Goal: Check status: Check status

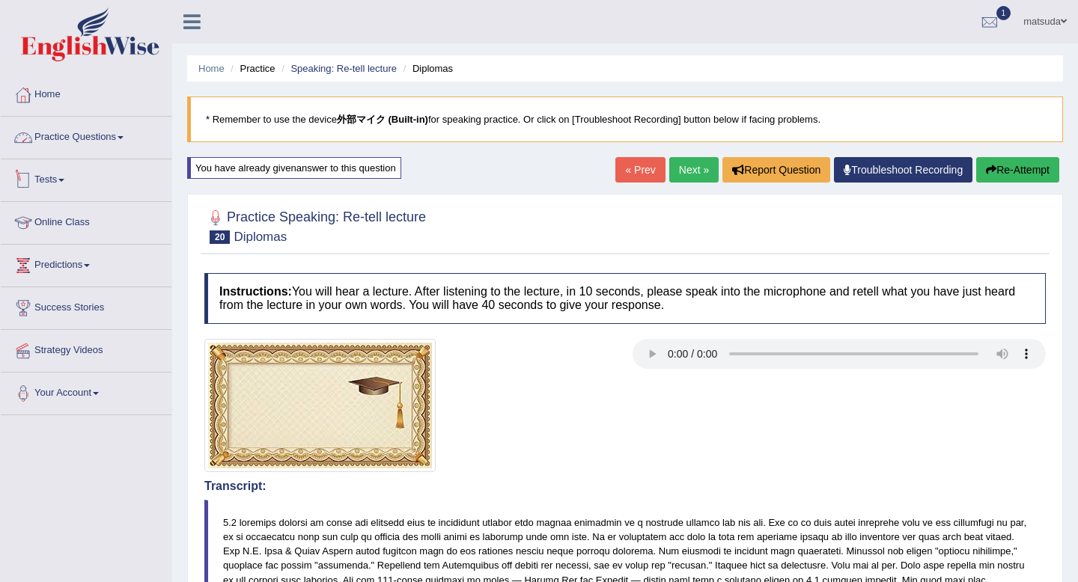
click at [64, 189] on link "Tests" at bounding box center [86, 177] width 171 height 37
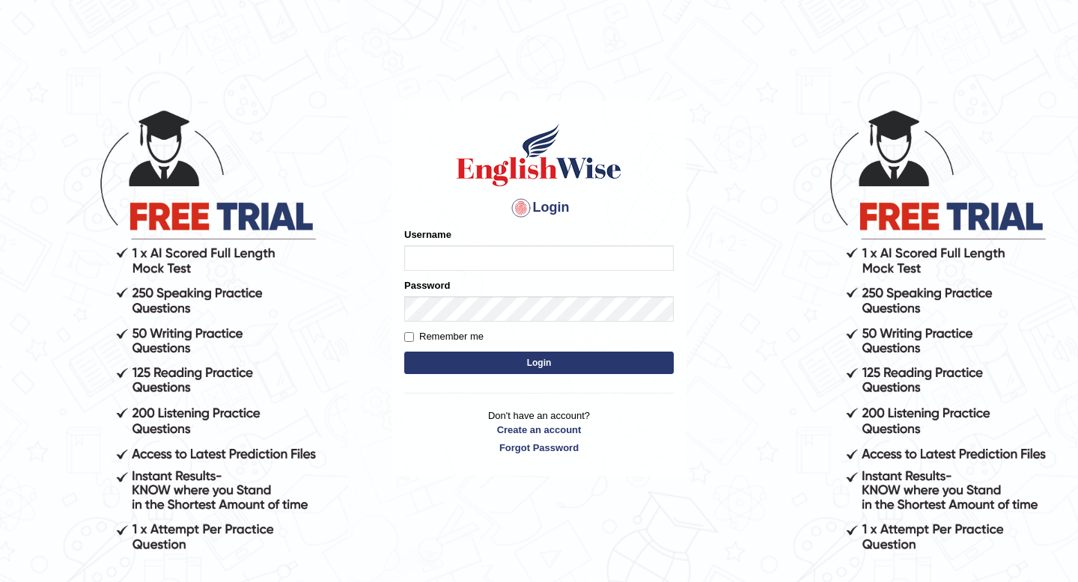
type input "masaki"
click at [491, 365] on button "Login" at bounding box center [538, 363] width 269 height 22
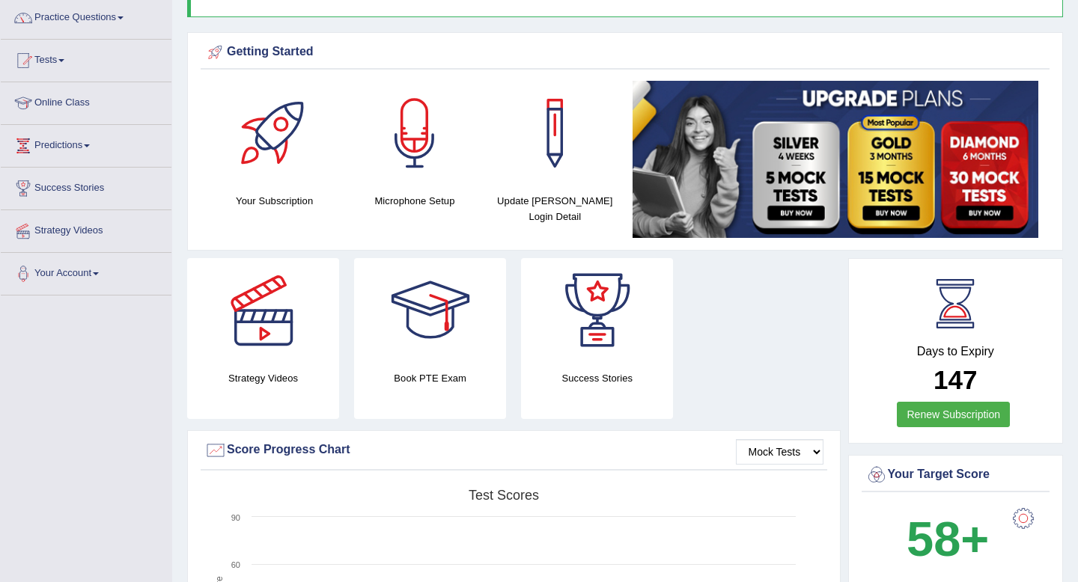
scroll to position [126, 0]
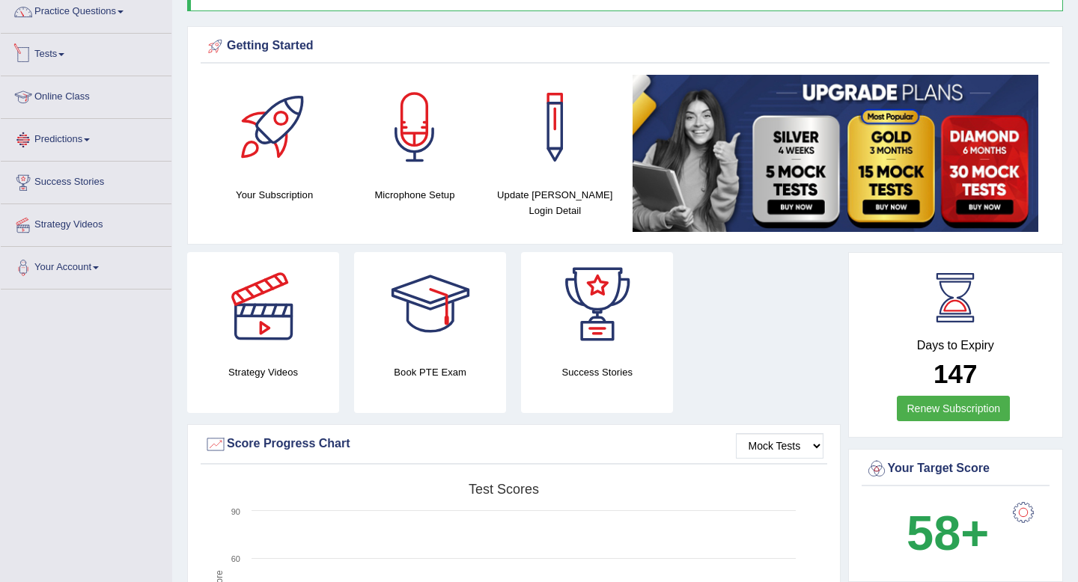
click at [60, 63] on link "Tests" at bounding box center [86, 52] width 171 height 37
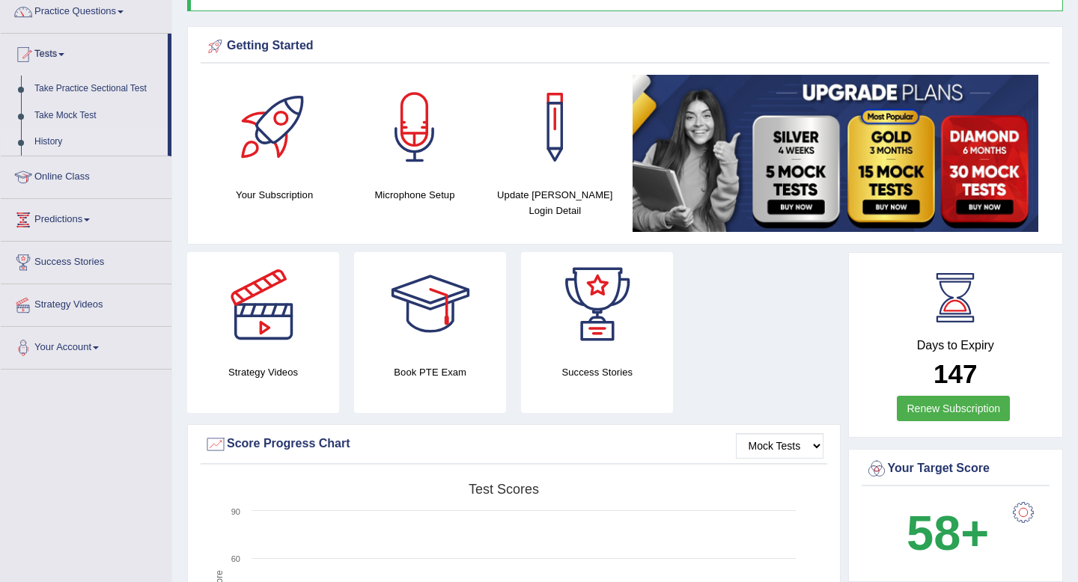
click at [61, 141] on link "History" at bounding box center [98, 142] width 140 height 27
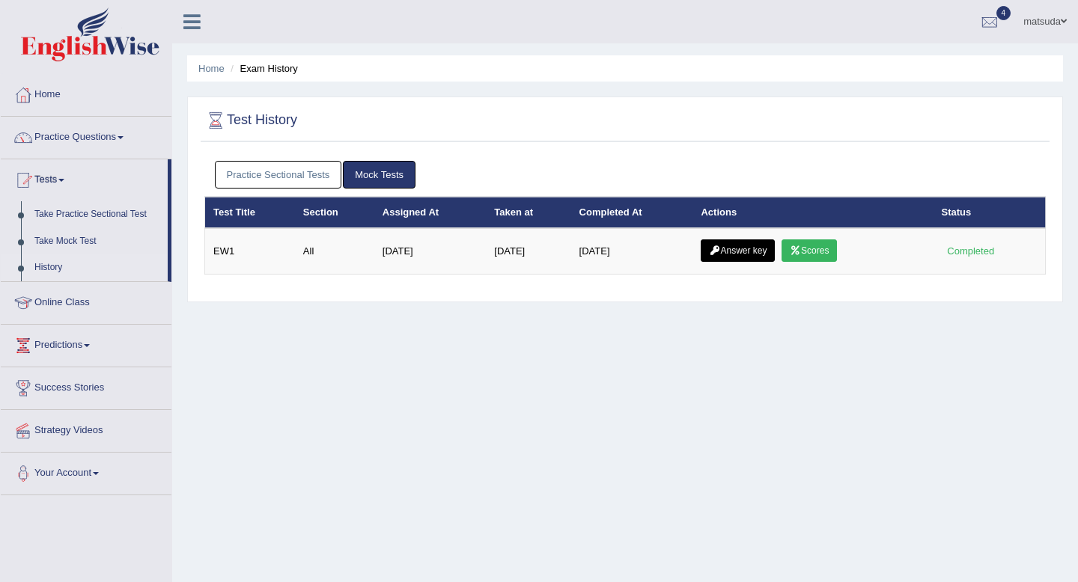
click at [305, 171] on link "Practice Sectional Tests" at bounding box center [278, 175] width 127 height 28
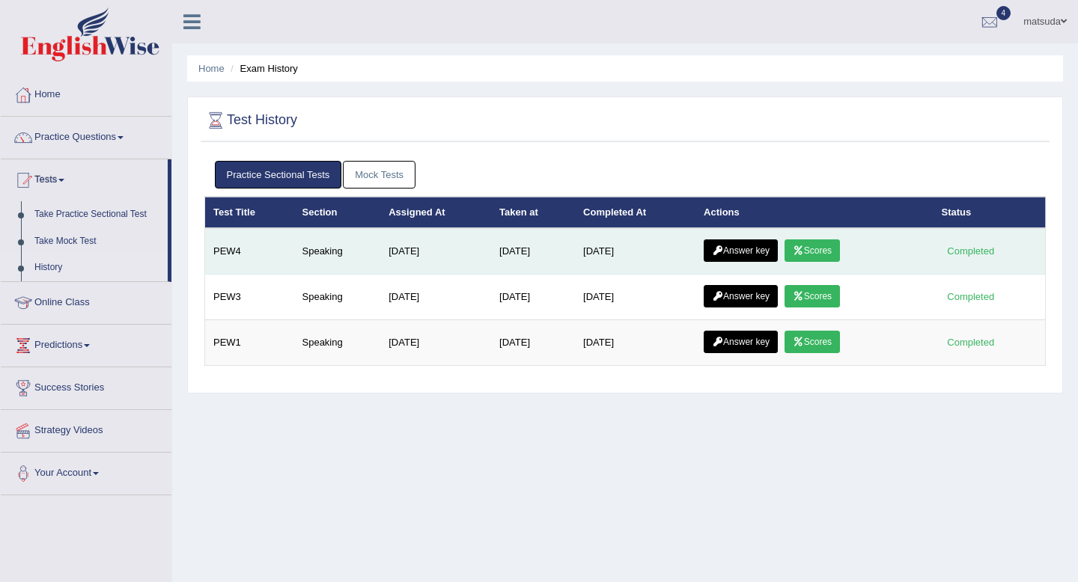
click at [799, 248] on link "Scores" at bounding box center [811, 250] width 55 height 22
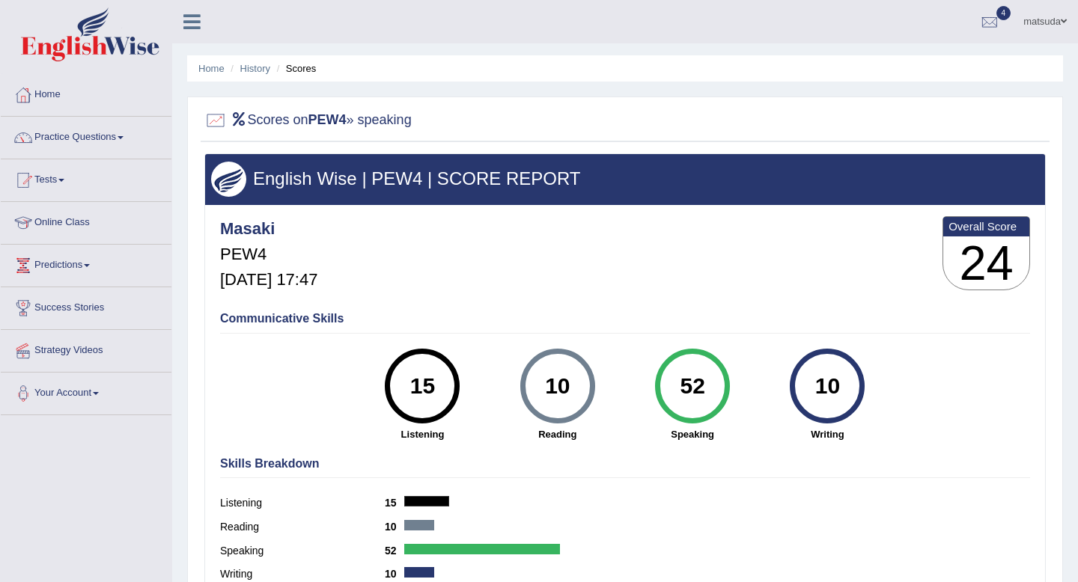
click at [69, 182] on link "Tests" at bounding box center [86, 177] width 171 height 37
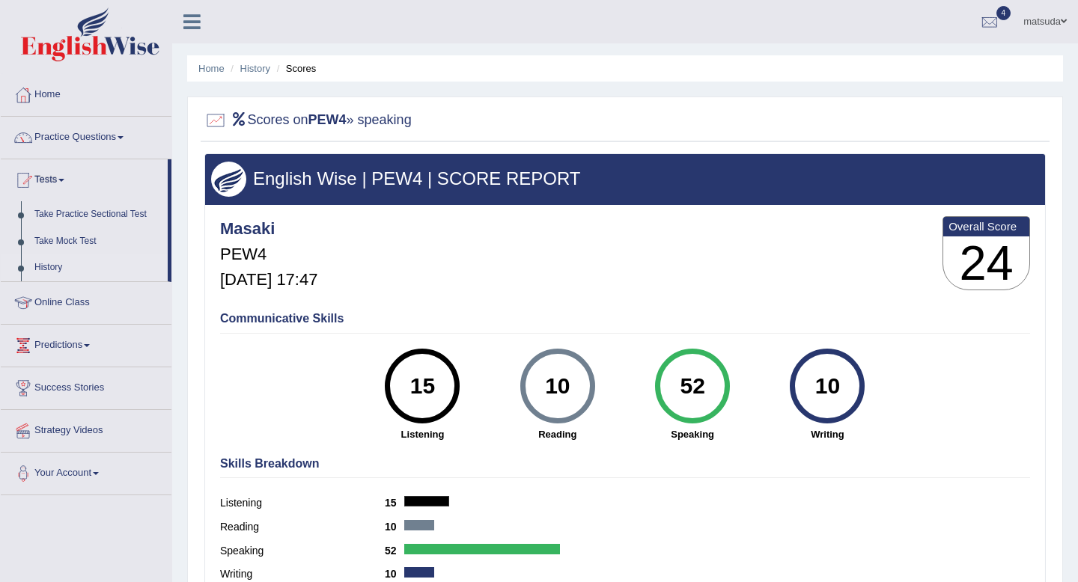
click at [43, 266] on link "History" at bounding box center [98, 267] width 140 height 27
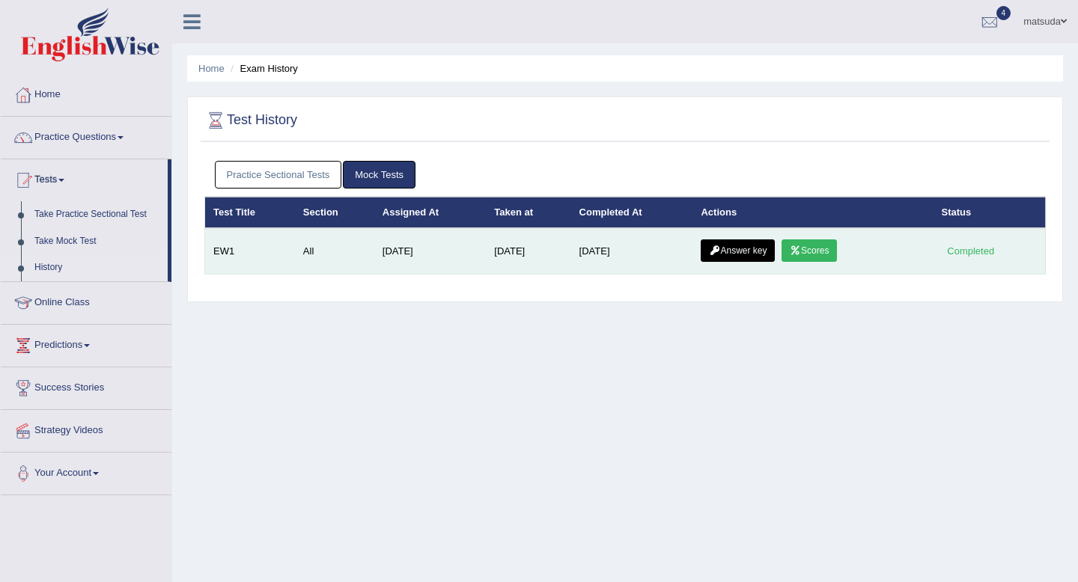
click at [750, 251] on link "Answer key" at bounding box center [737, 250] width 74 height 22
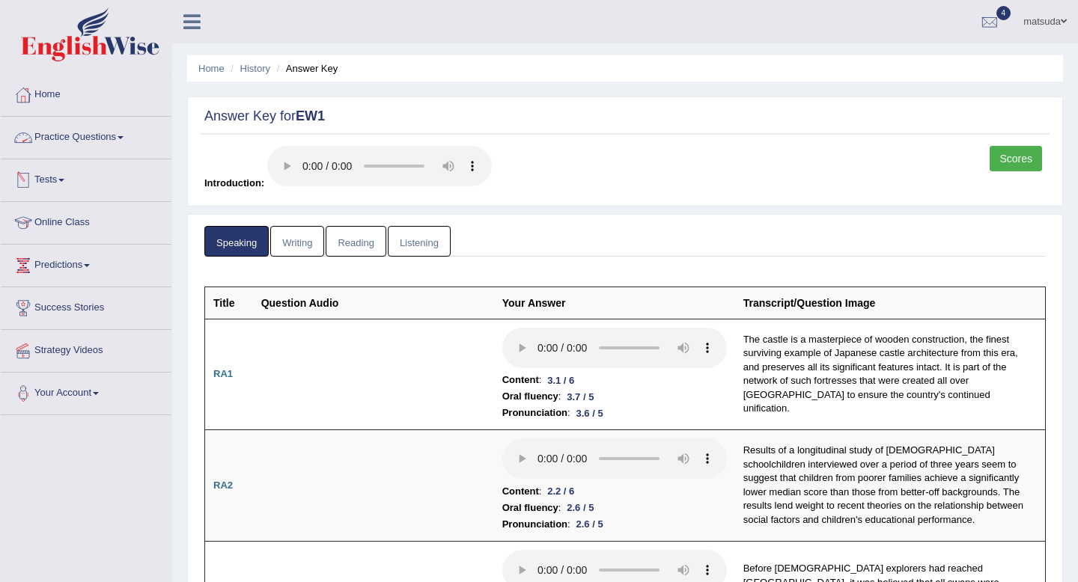
click at [79, 171] on link "Tests" at bounding box center [86, 177] width 171 height 37
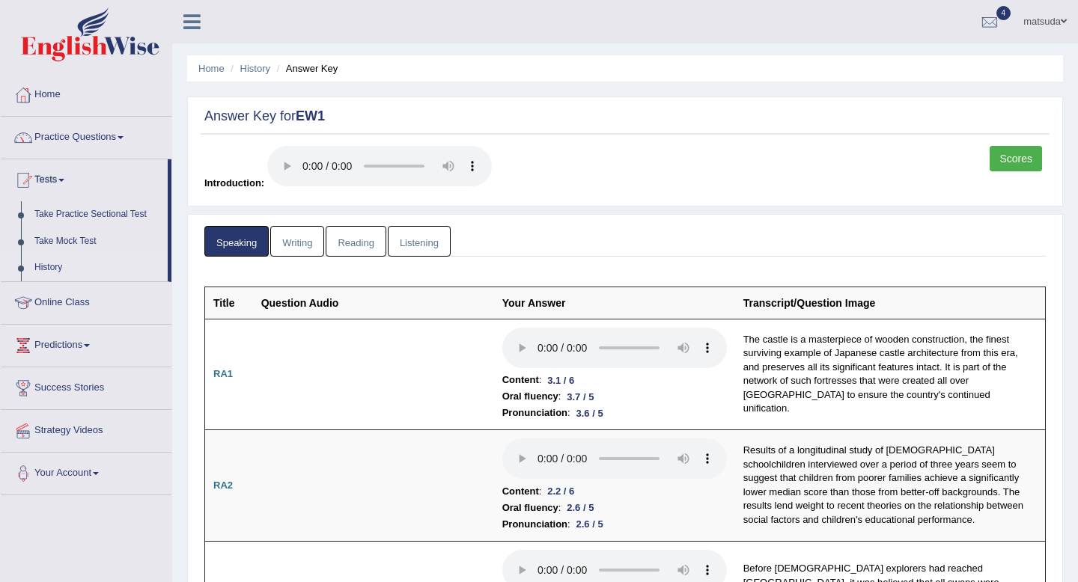
click at [52, 260] on link "History" at bounding box center [98, 267] width 140 height 27
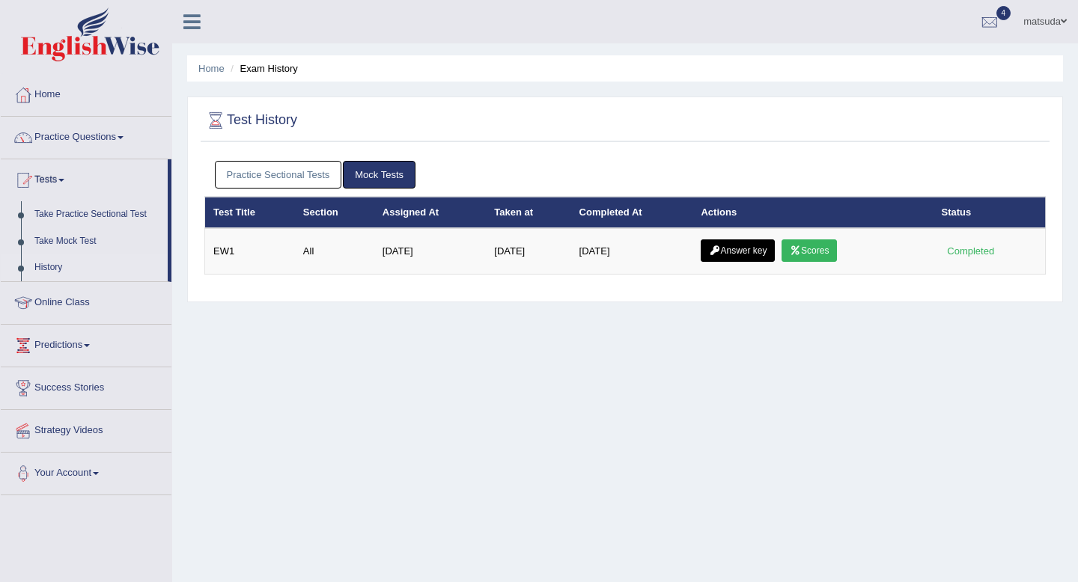
click at [293, 176] on link "Practice Sectional Tests" at bounding box center [278, 175] width 127 height 28
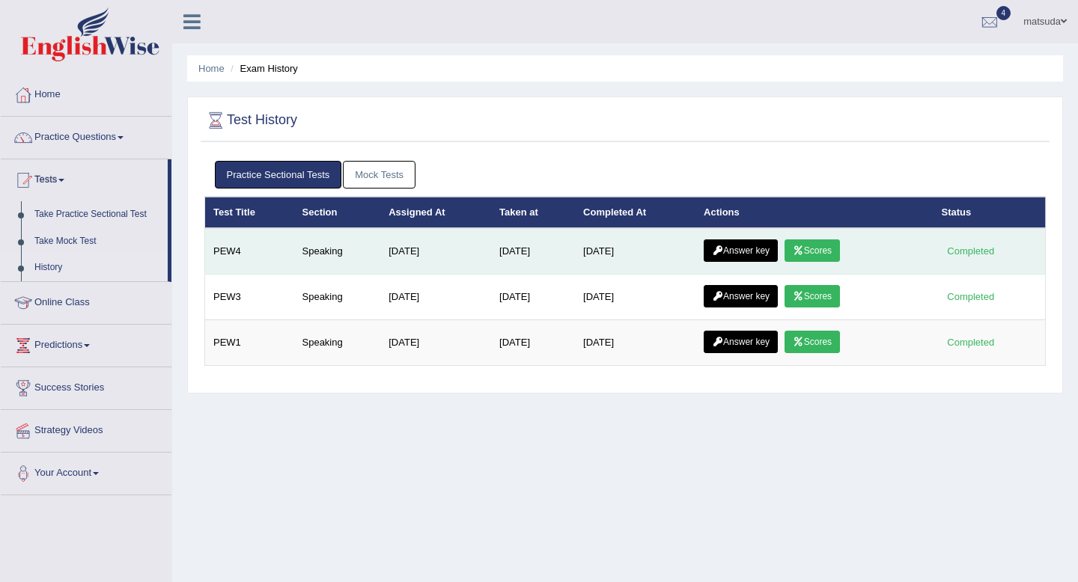
click at [831, 257] on link "Scores" at bounding box center [811, 250] width 55 height 22
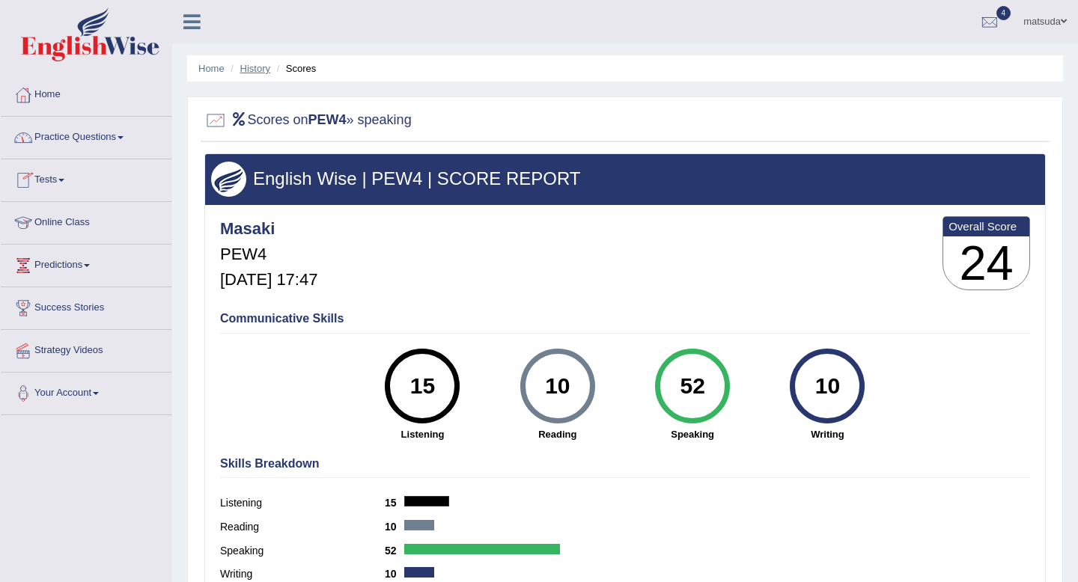
click at [247, 67] on link "History" at bounding box center [255, 68] width 30 height 11
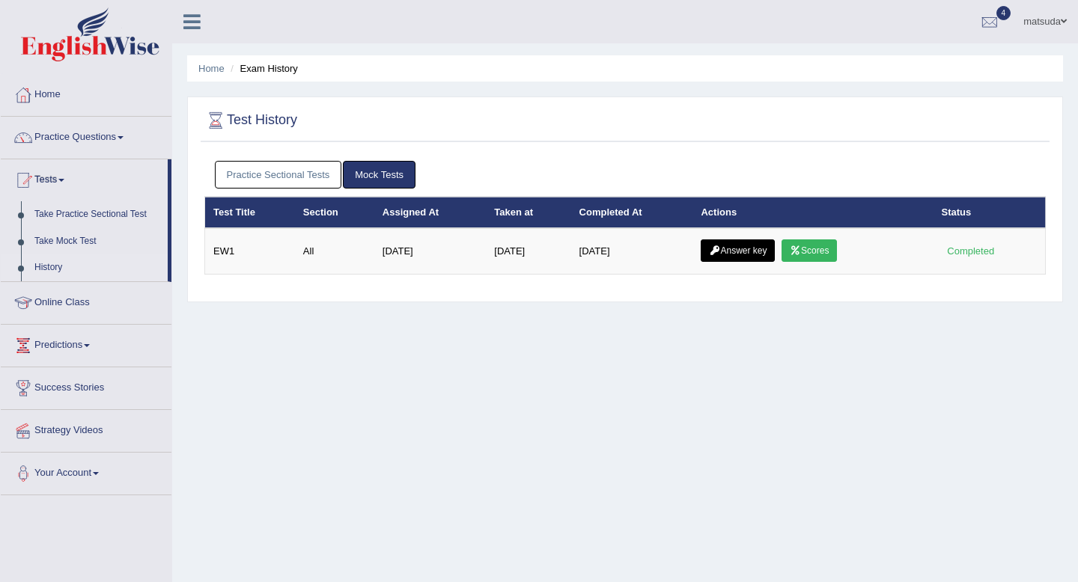
click at [243, 168] on link "Practice Sectional Tests" at bounding box center [278, 175] width 127 height 28
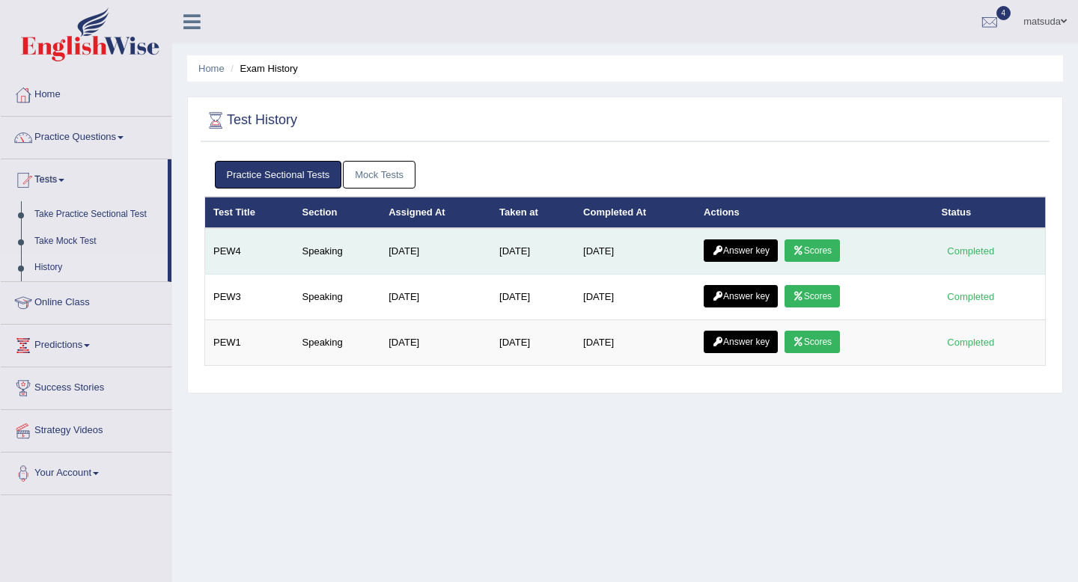
click at [742, 253] on link "Answer key" at bounding box center [740, 250] width 74 height 22
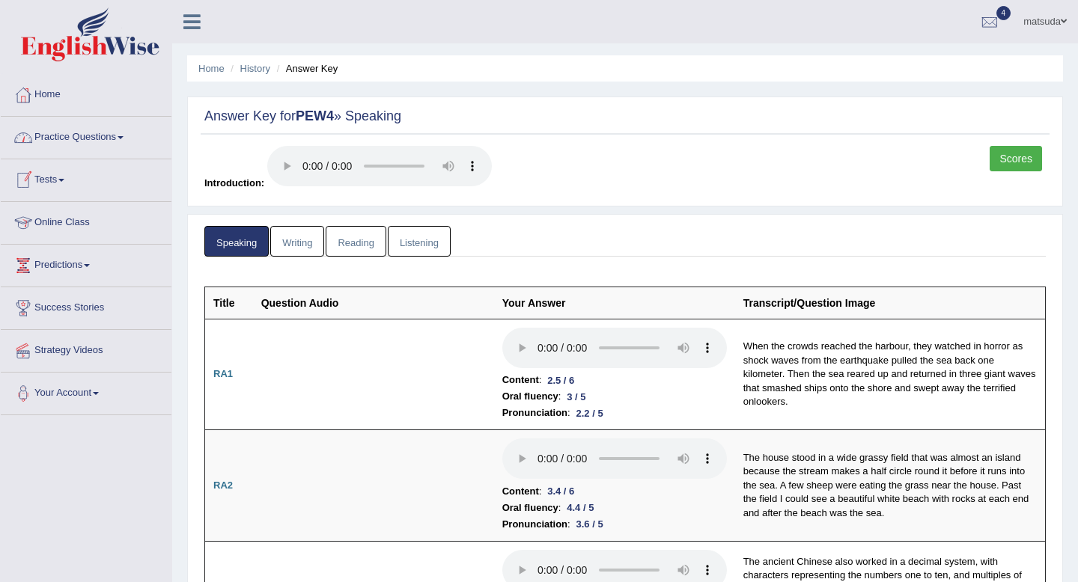
click at [67, 171] on link "Tests" at bounding box center [86, 177] width 171 height 37
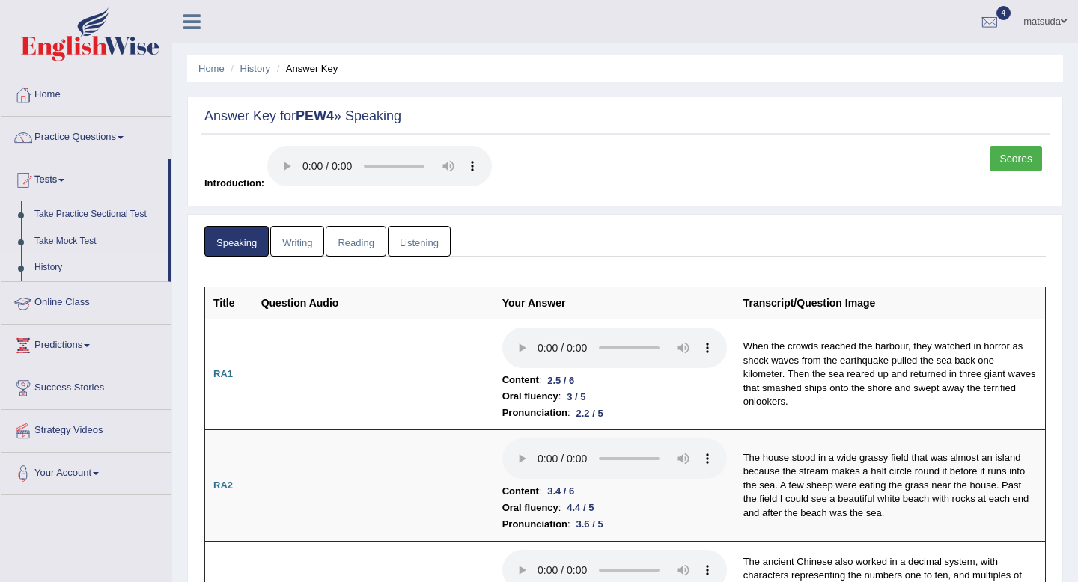
click at [65, 262] on link "History" at bounding box center [98, 267] width 140 height 27
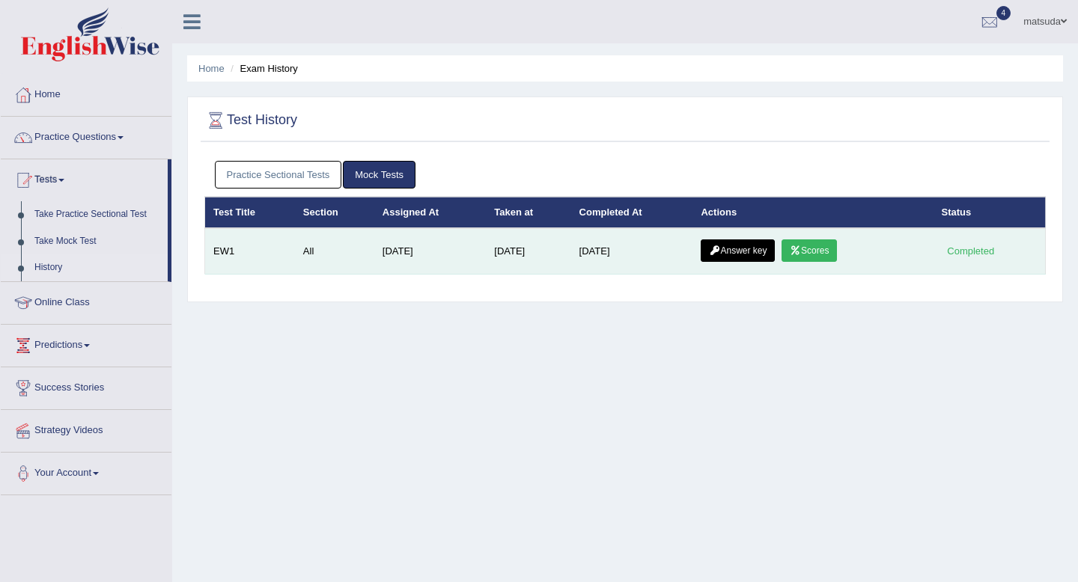
click at [825, 247] on link "Scores" at bounding box center [808, 250] width 55 height 22
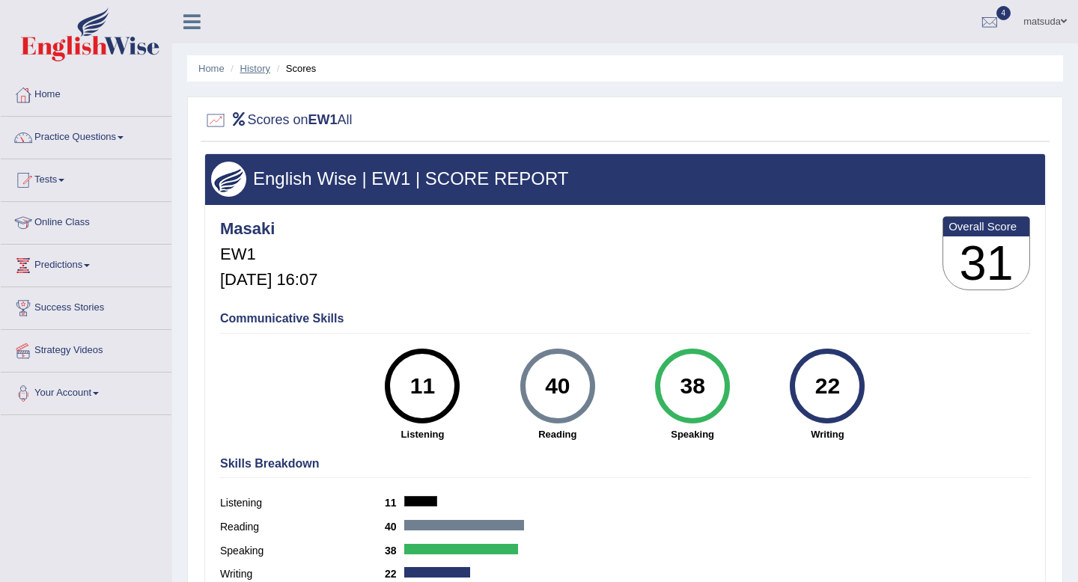
click at [263, 64] on link "History" at bounding box center [255, 68] width 30 height 11
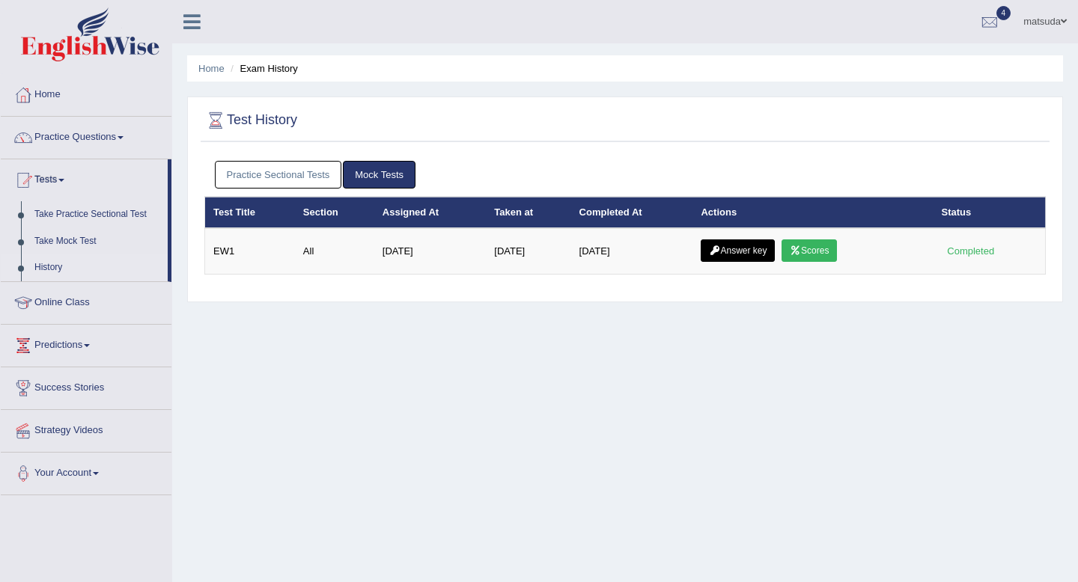
click at [278, 182] on link "Practice Sectional Tests" at bounding box center [278, 175] width 127 height 28
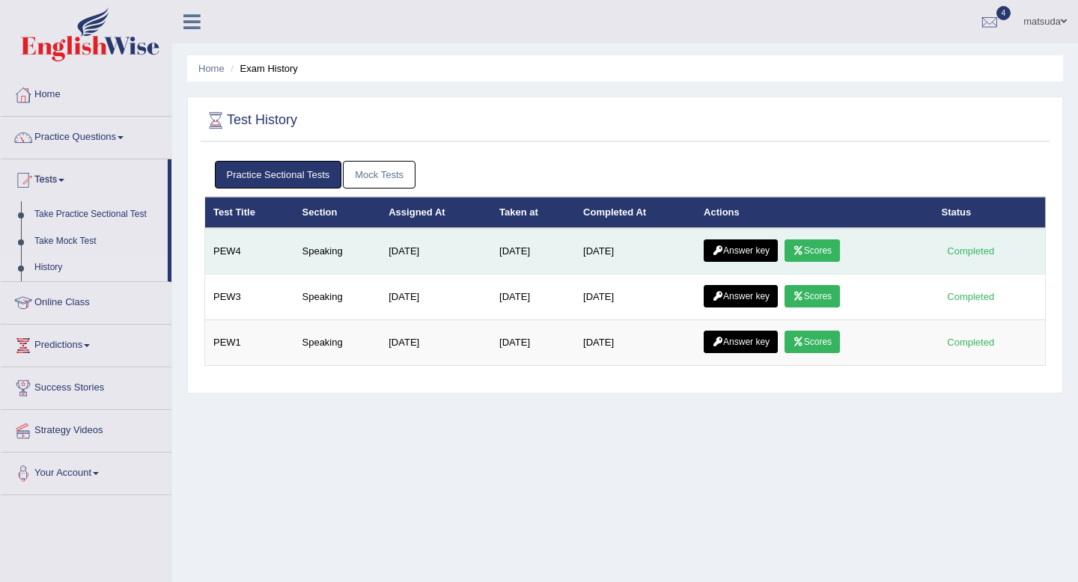
click at [800, 249] on icon at bounding box center [798, 250] width 11 height 9
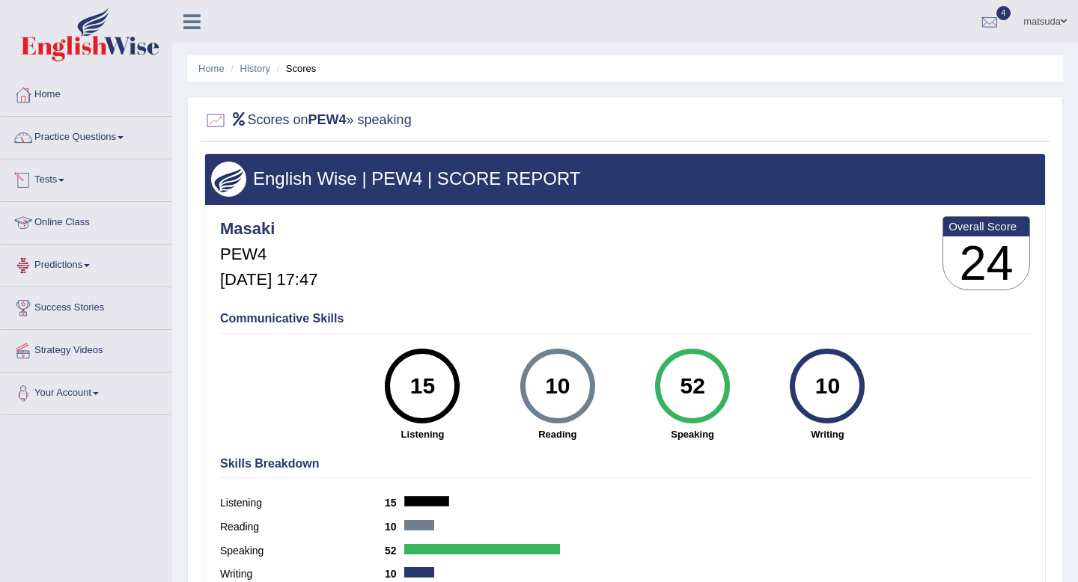
click at [58, 177] on link "Tests" at bounding box center [86, 177] width 171 height 37
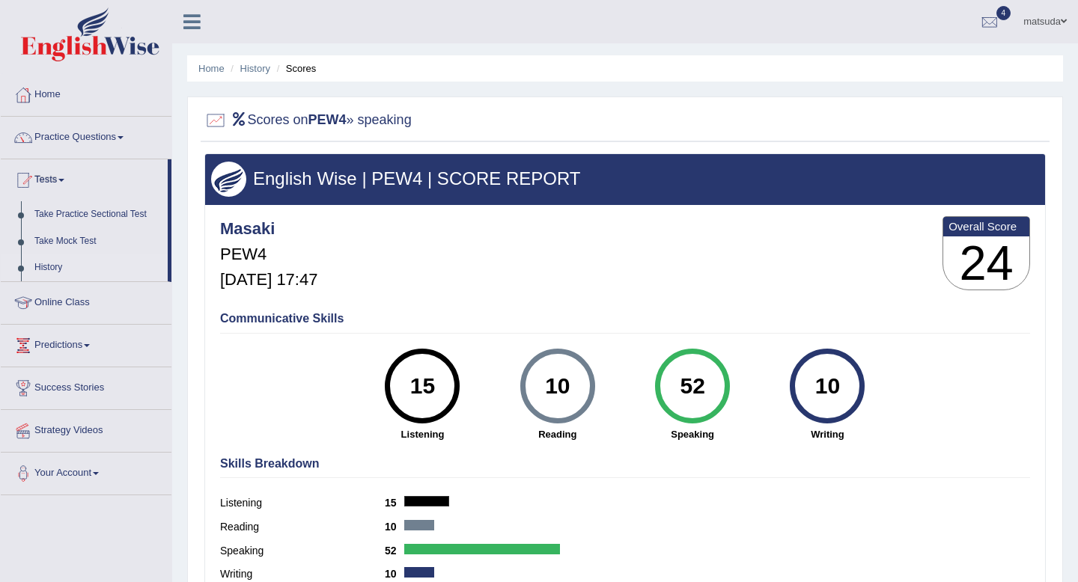
click at [29, 267] on link "History" at bounding box center [98, 267] width 140 height 27
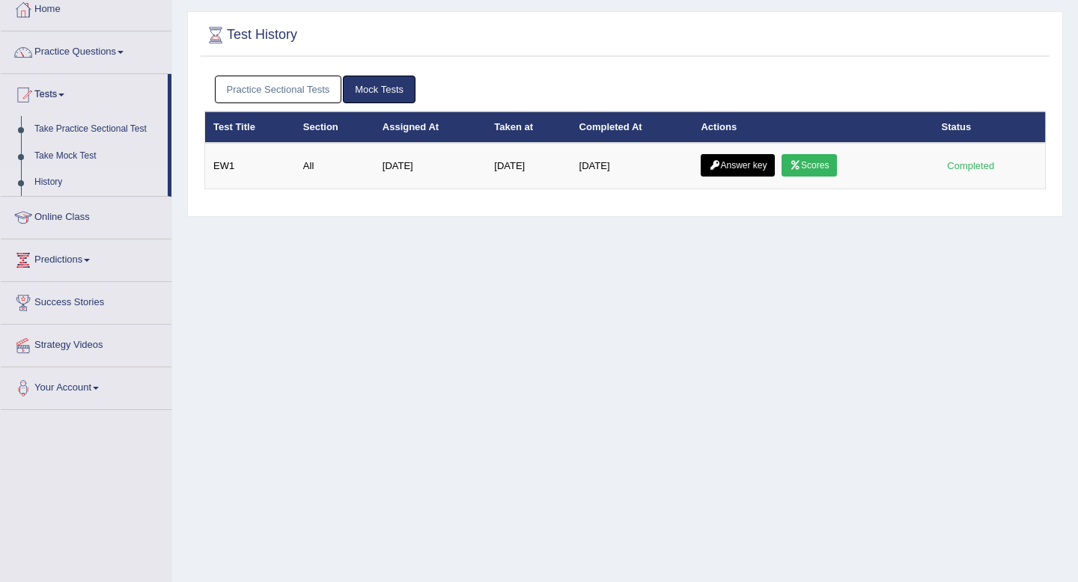
scroll to position [82, 0]
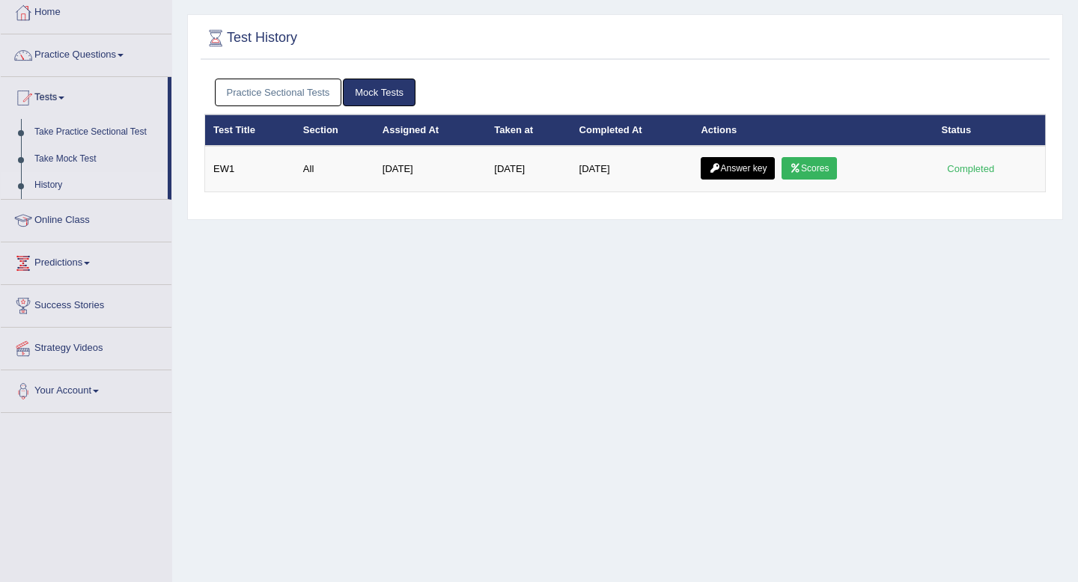
click at [256, 98] on link "Practice Sectional Tests" at bounding box center [278, 93] width 127 height 28
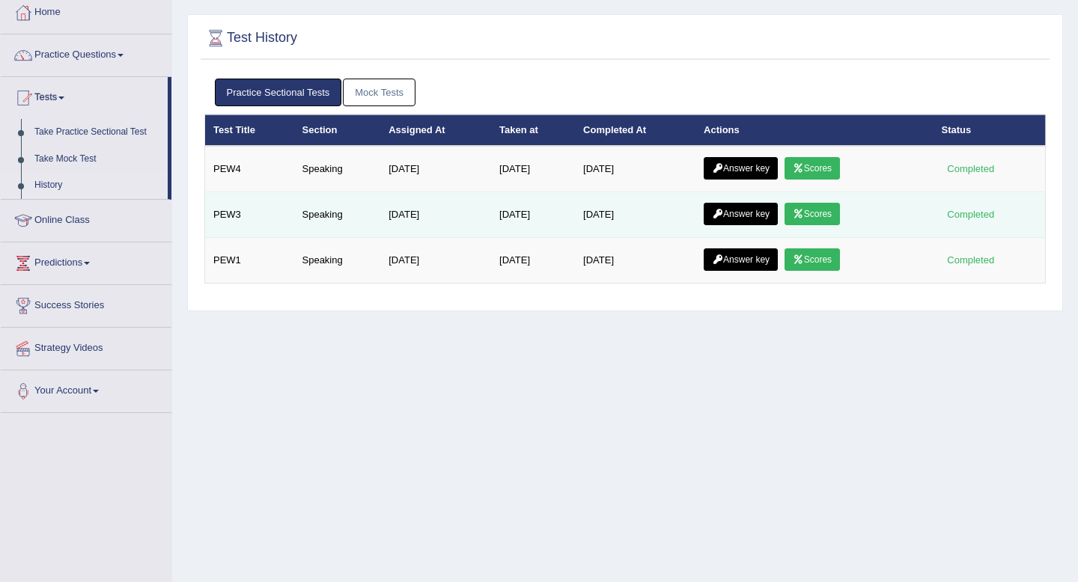
click at [825, 212] on link "Scores" at bounding box center [811, 214] width 55 height 22
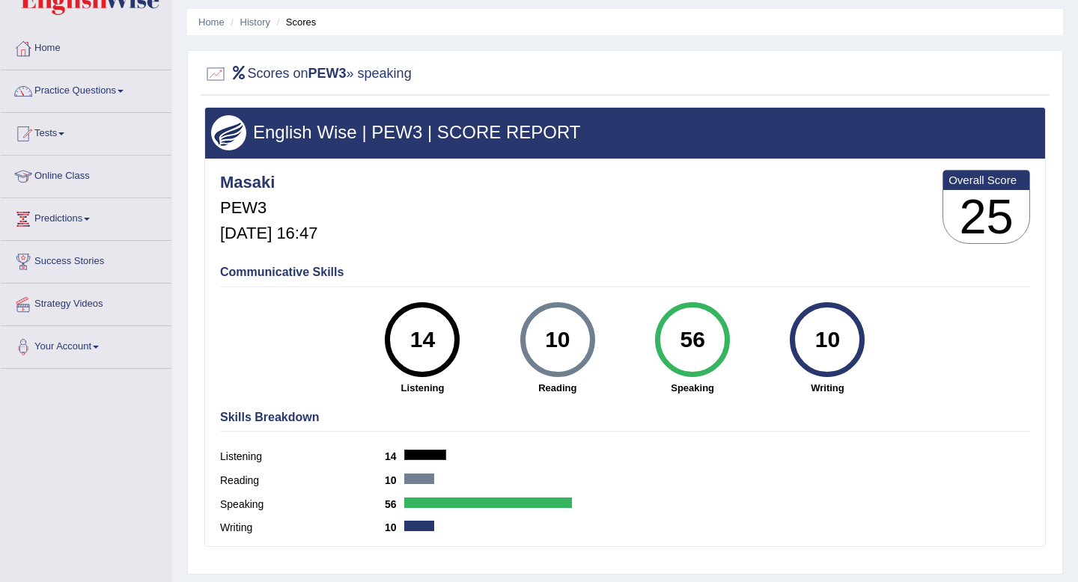
scroll to position [36, 0]
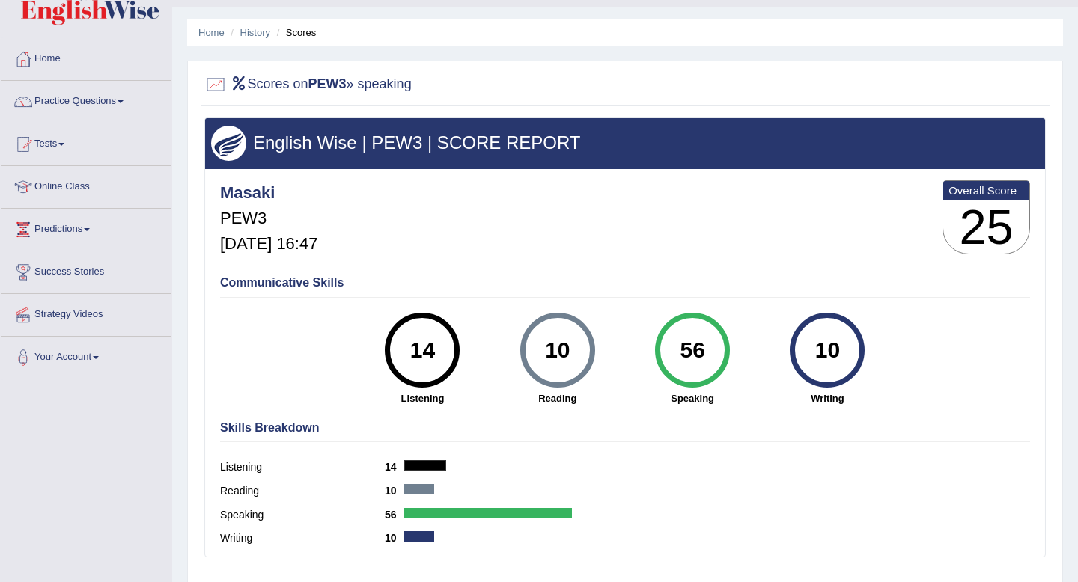
click at [266, 38] on li "History" at bounding box center [248, 32] width 43 height 14
click at [266, 31] on link "History" at bounding box center [255, 32] width 30 height 11
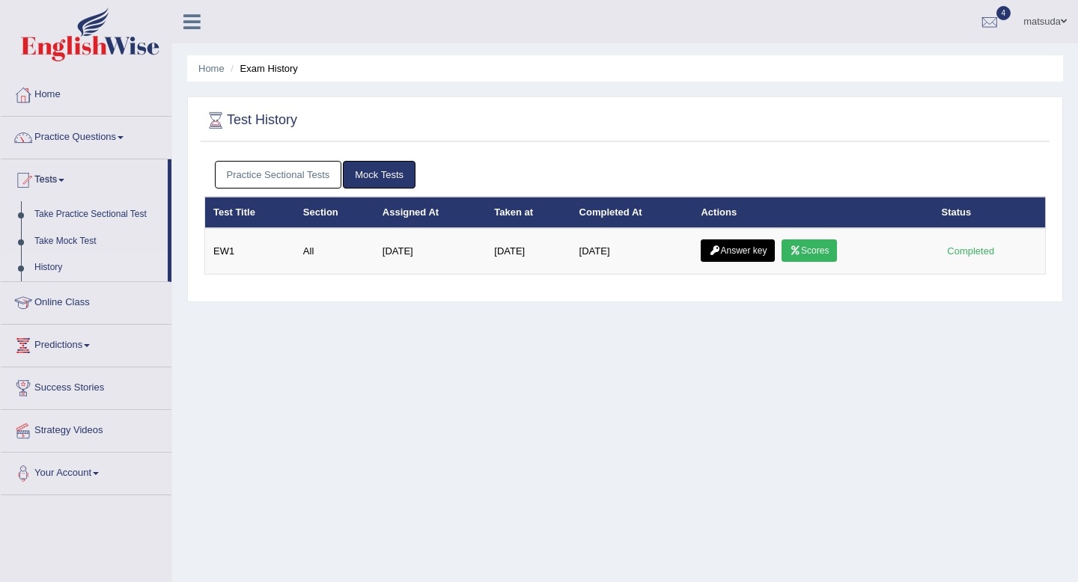
click at [268, 170] on link "Practice Sectional Tests" at bounding box center [278, 175] width 127 height 28
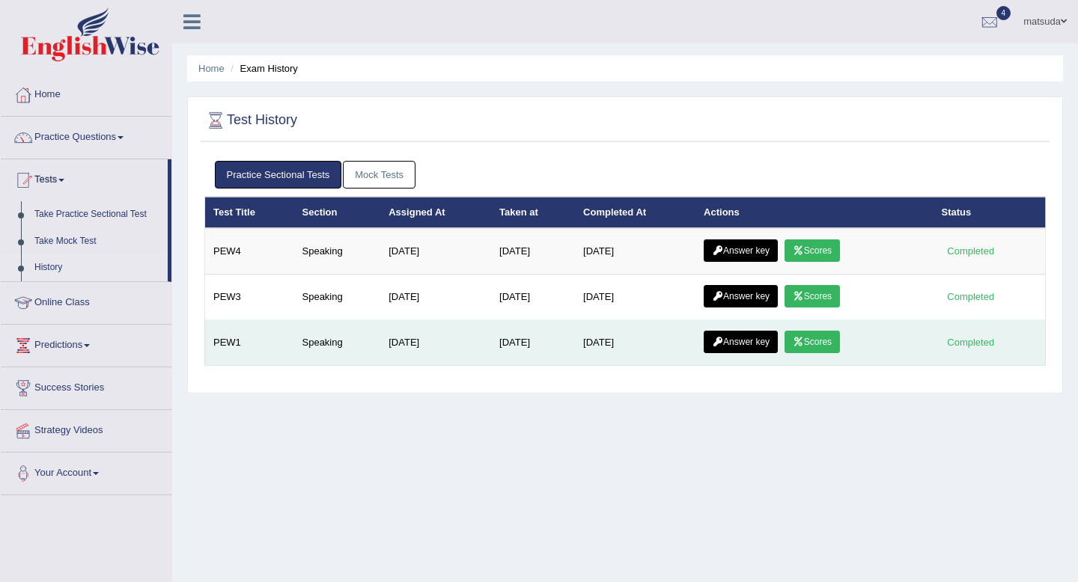
click at [813, 346] on link "Scores" at bounding box center [811, 342] width 55 height 22
